Goal: Go to known website: Go to known website

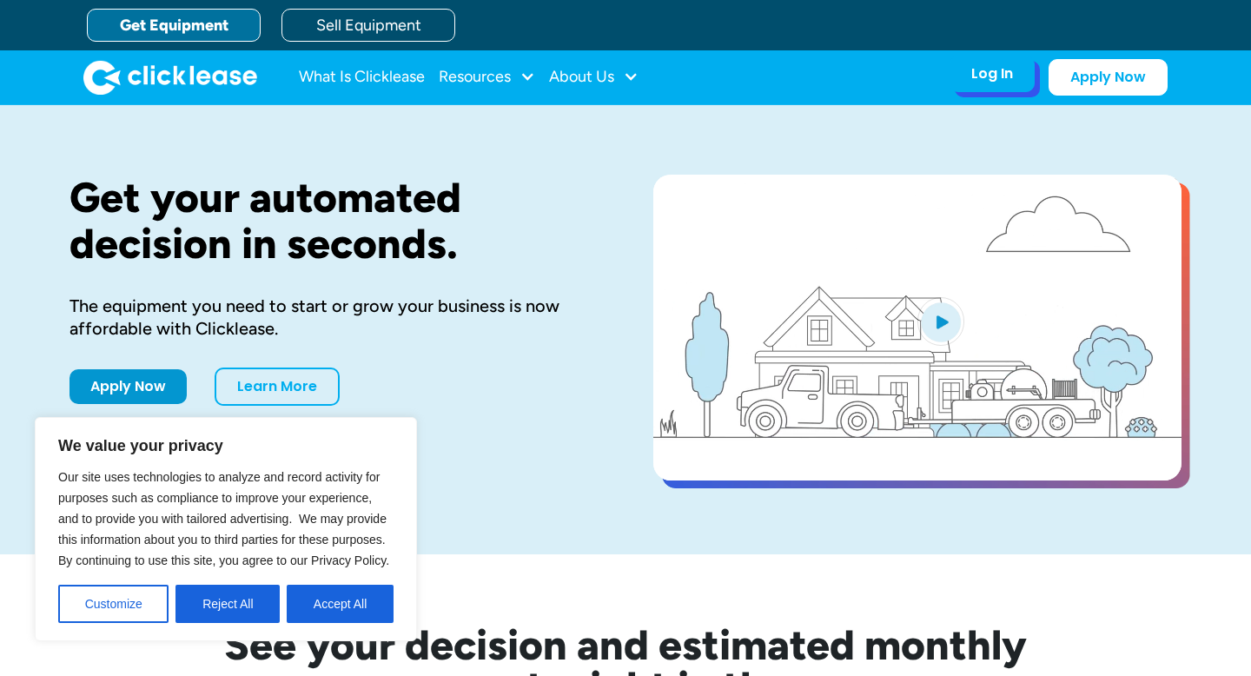
click at [1018, 71] on div "Log In Account login I use Clicklease to get my equipment Partner Portal I offe…" at bounding box center [991, 74] width 85 height 36
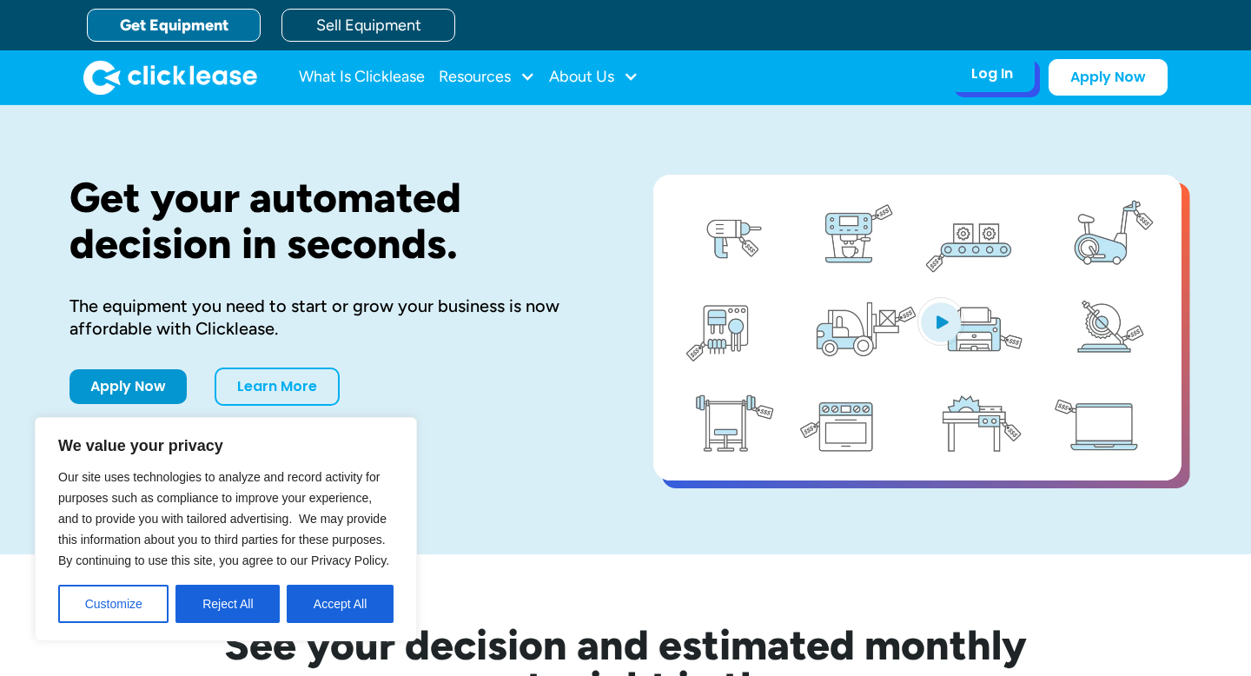
click at [998, 78] on div "Log In" at bounding box center [992, 73] width 42 height 17
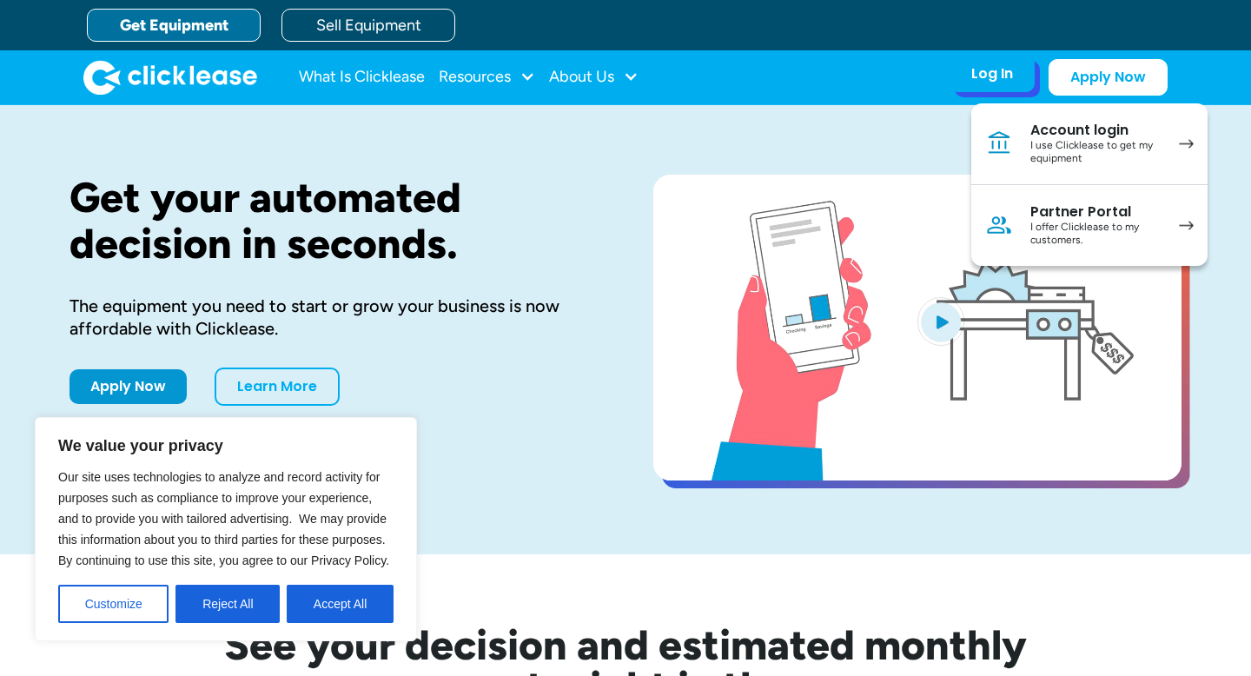
click at [1048, 138] on div "Account login" at bounding box center [1095, 130] width 131 height 17
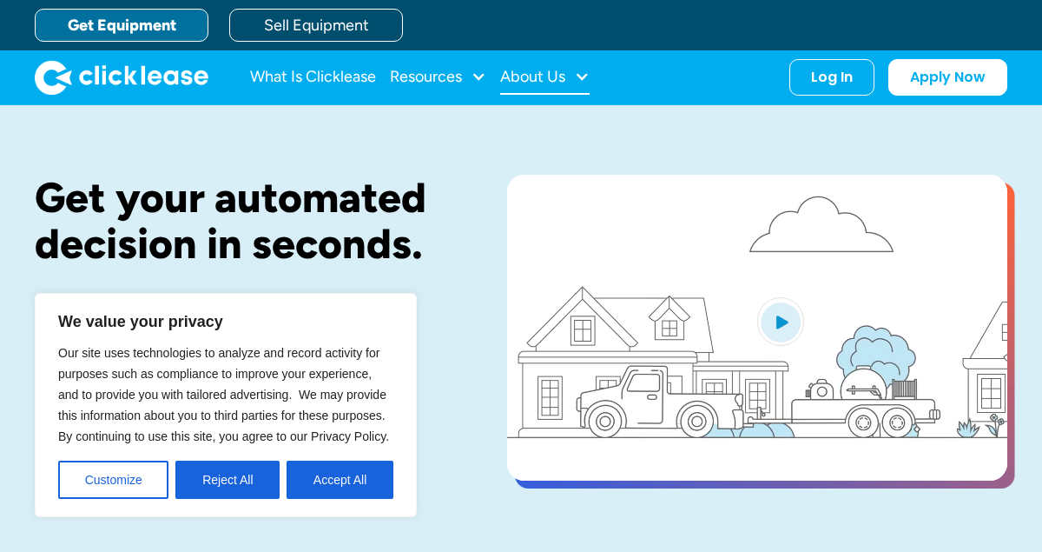
click at [531, 76] on div "About Us" at bounding box center [532, 76] width 65 height 0
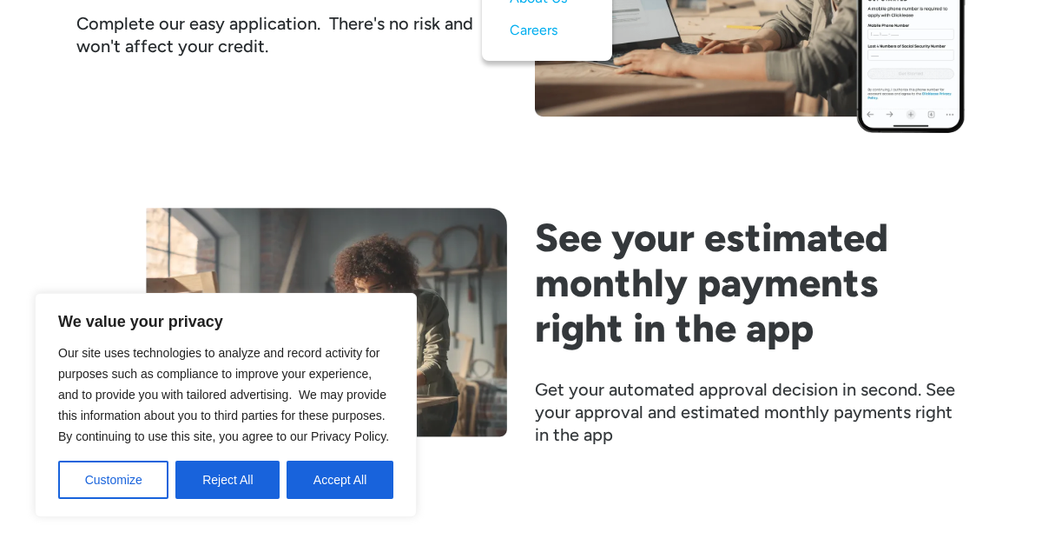
scroll to position [2174, 0]
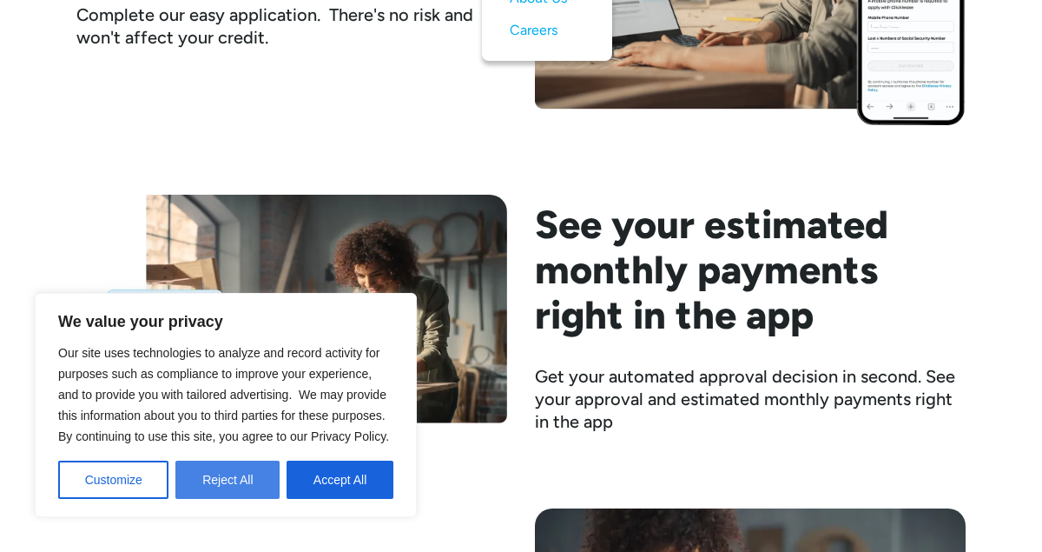
click at [260, 477] on button "Reject All" at bounding box center [227, 479] width 104 height 38
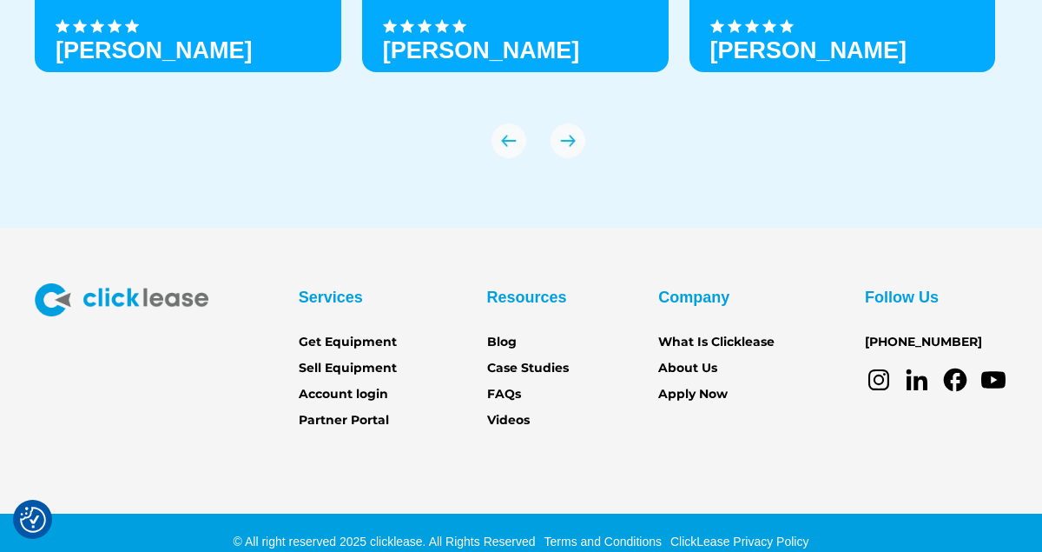
scroll to position [6052, 0]
